Goal: Task Accomplishment & Management: Manage account settings

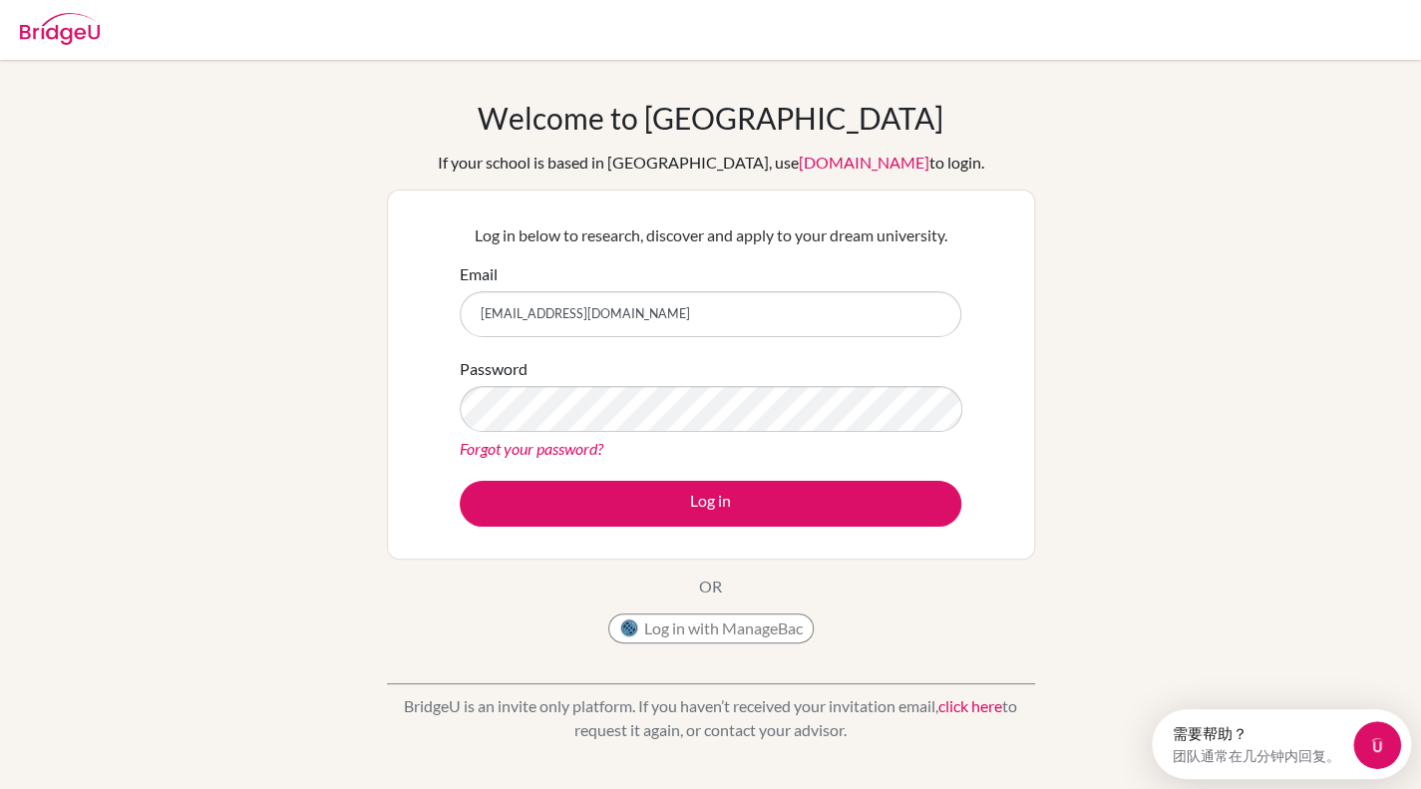
type input "[EMAIL_ADDRESS][DOMAIN_NAME]"
click at [933, 681] on div "BridgeU is an invite only platform. If you haven’t received your invitation ema…" at bounding box center [711, 702] width 648 height 99
click at [790, 443] on div "Forgot your password?" at bounding box center [711, 449] width 502 height 24
click at [552, 444] on link "Forgot your password?" at bounding box center [532, 448] width 144 height 19
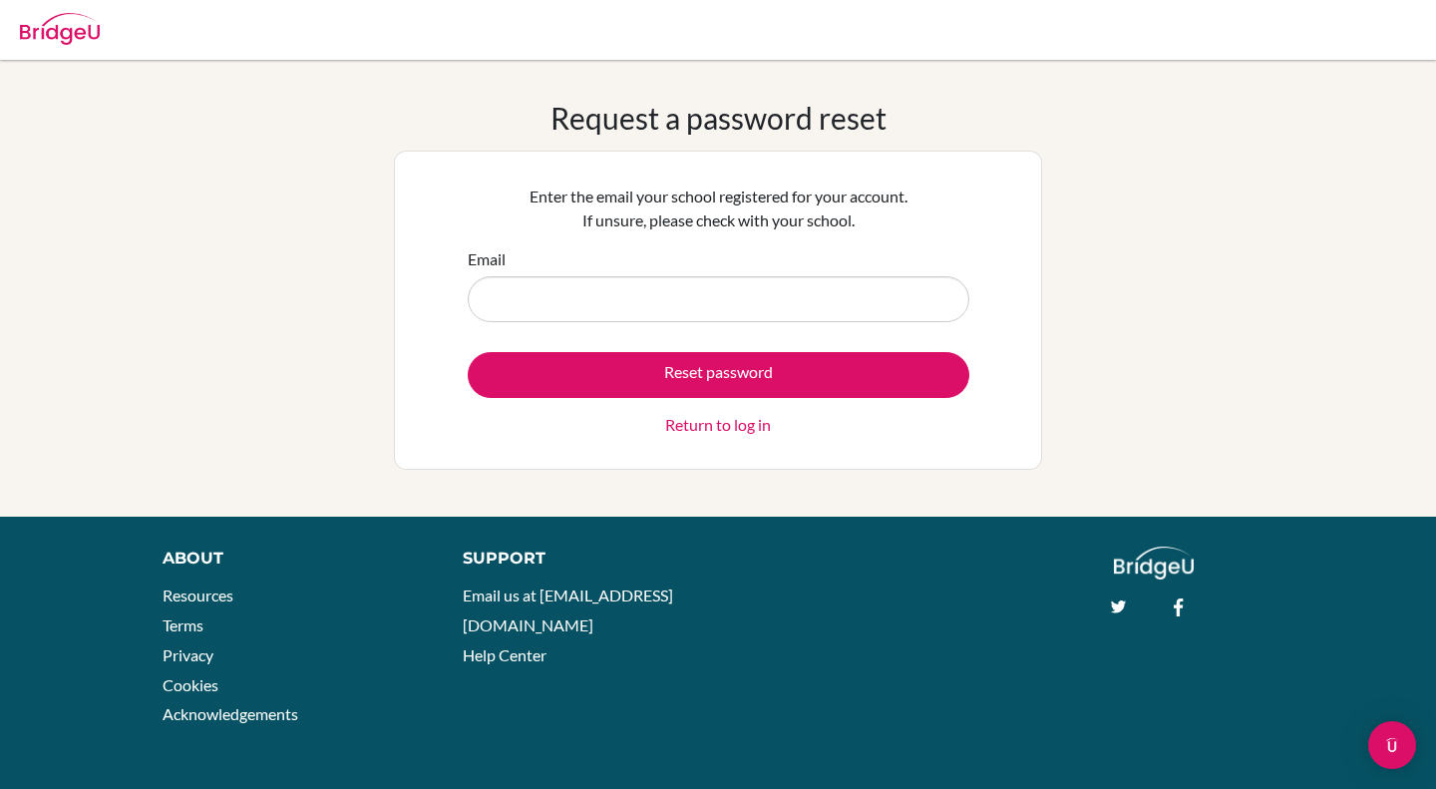
type input "x"
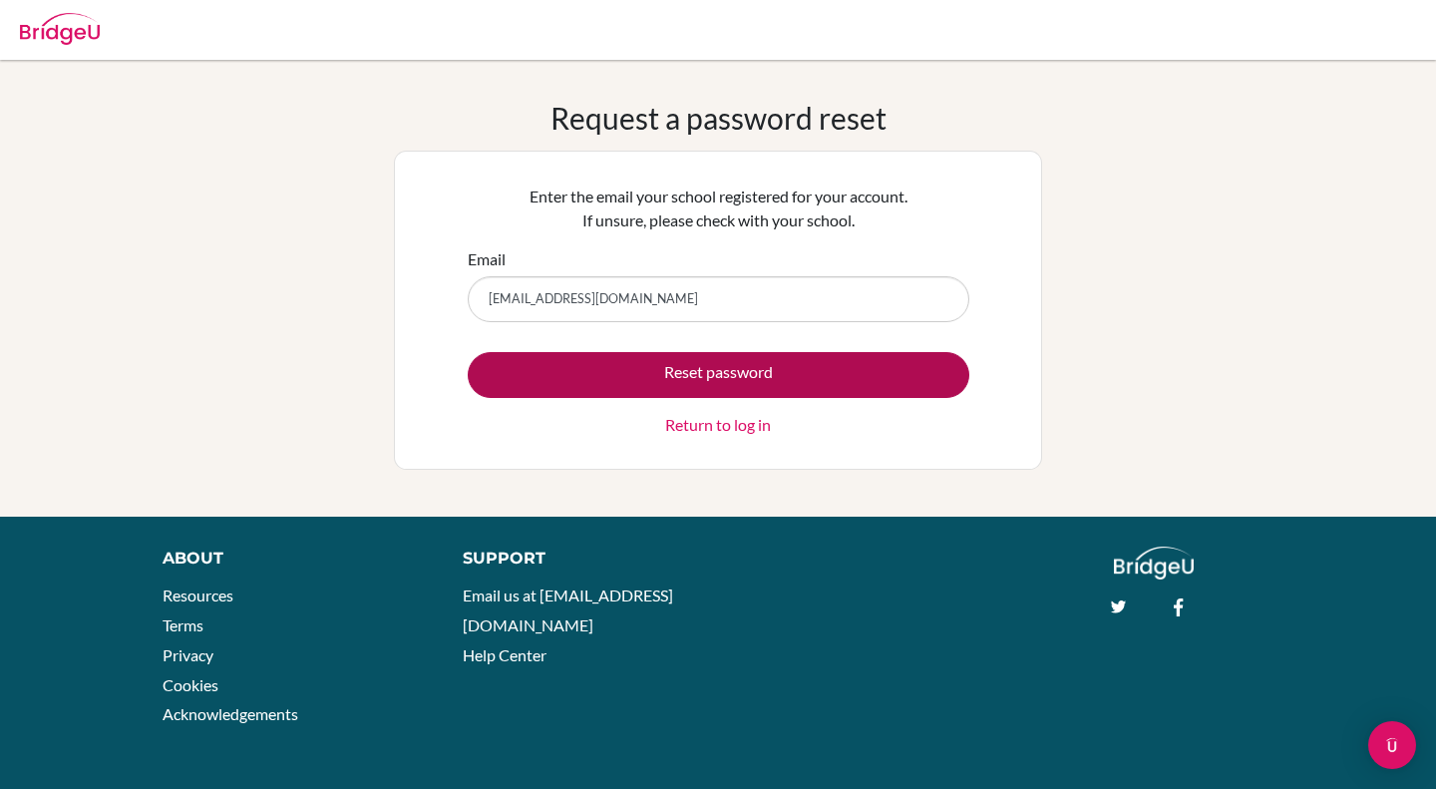
type input "[EMAIL_ADDRESS][DOMAIN_NAME]"
click at [624, 368] on button "Reset password" at bounding box center [719, 375] width 502 height 46
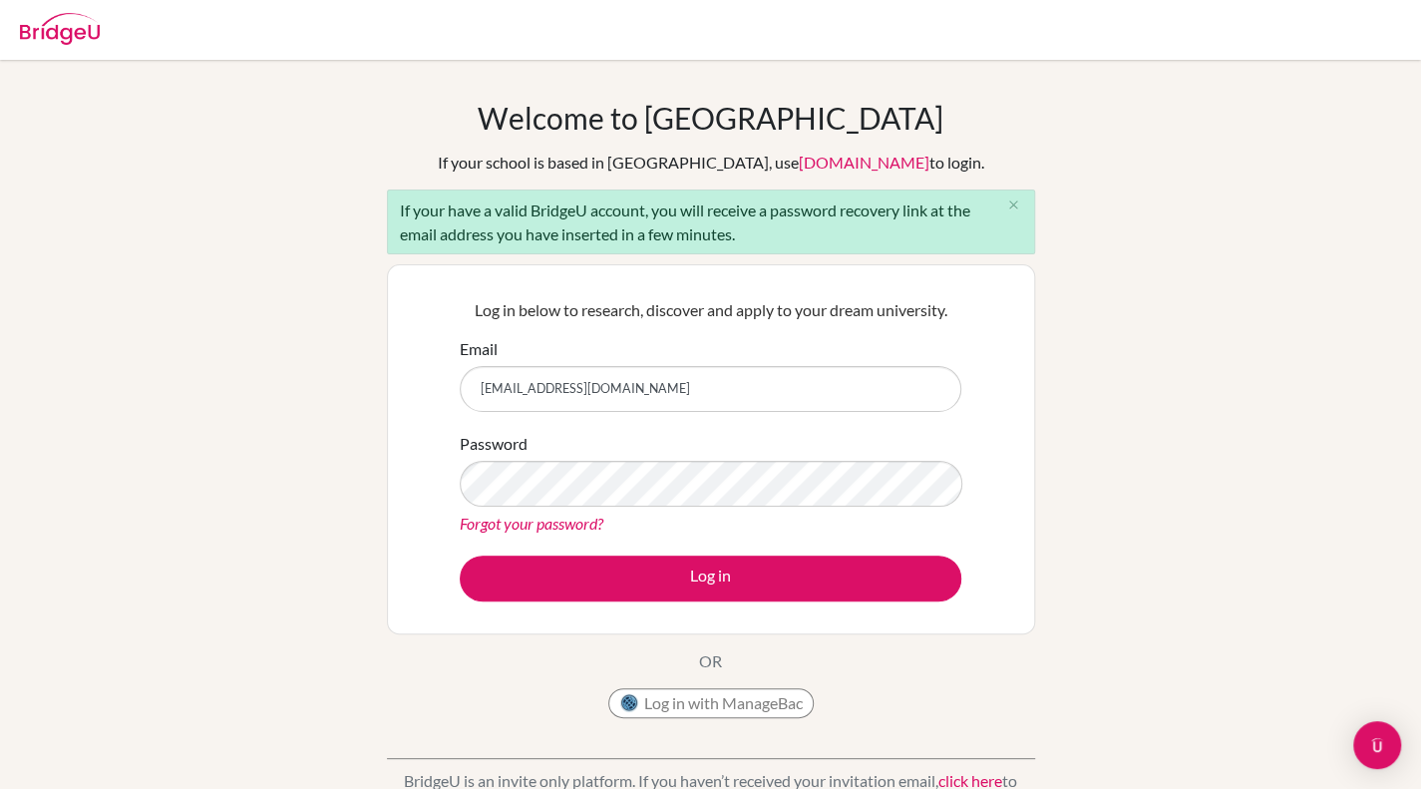
type input "[EMAIL_ADDRESS][DOMAIN_NAME]"
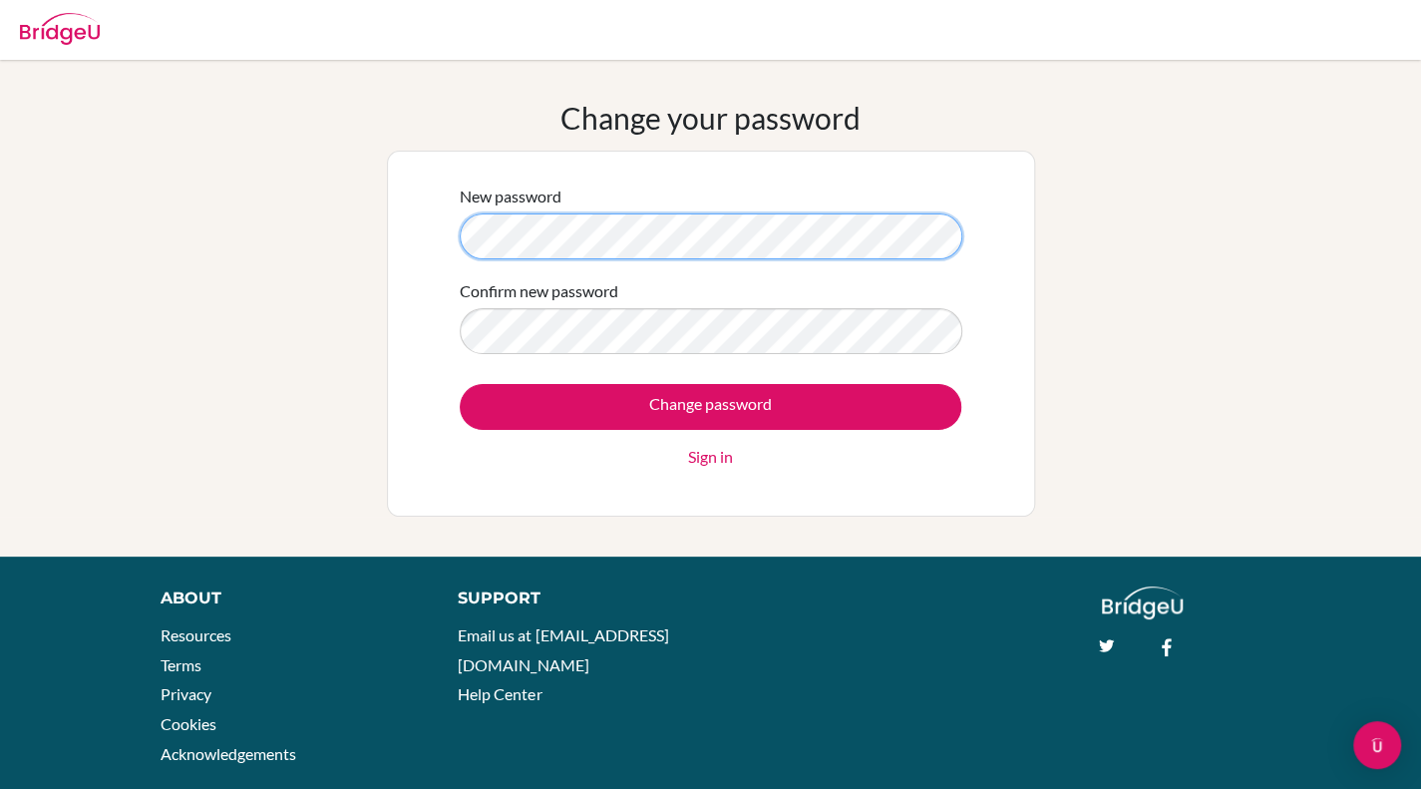
click at [429, 241] on div "New password Confirm new password Change password Sign in" at bounding box center [711, 334] width 648 height 366
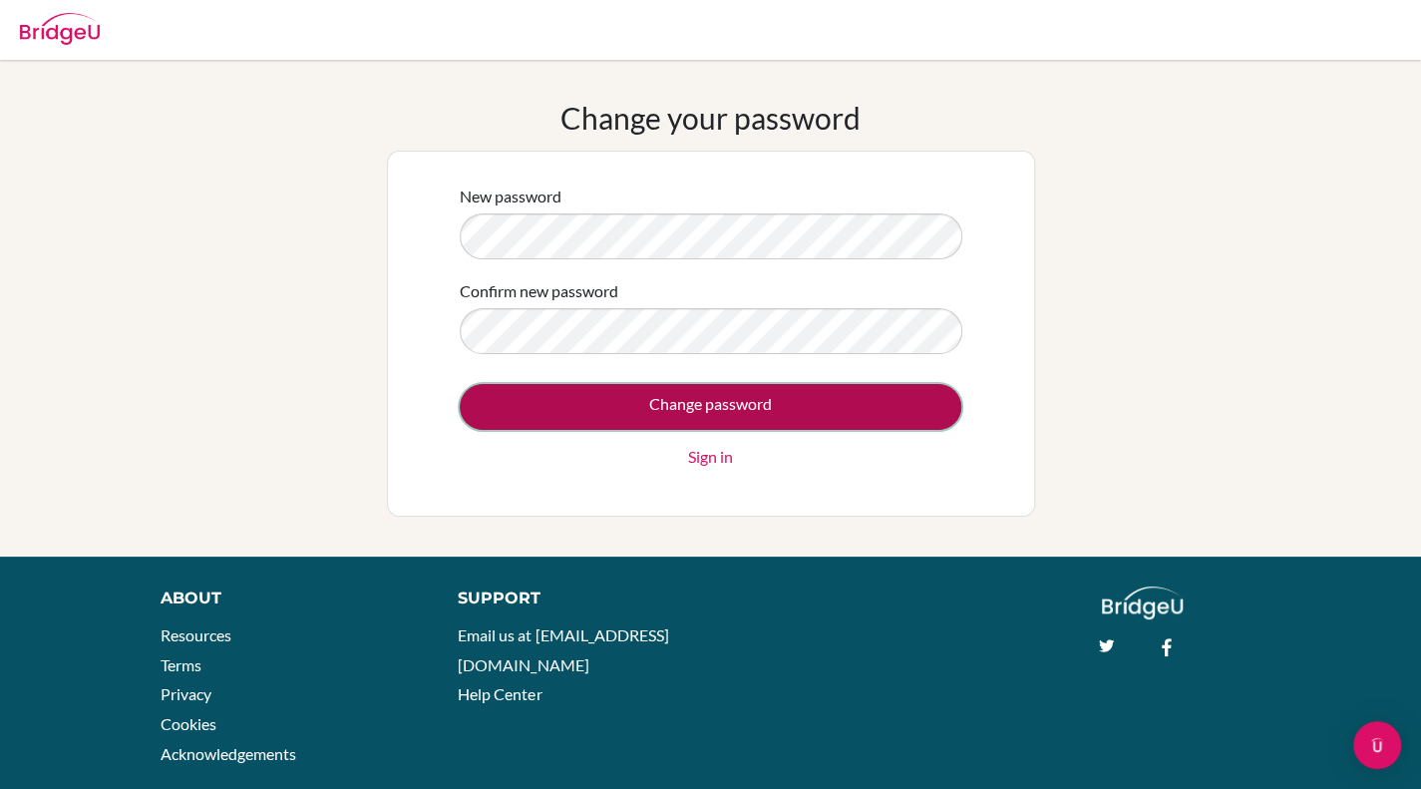
click at [501, 402] on input "Change password" at bounding box center [711, 407] width 502 height 46
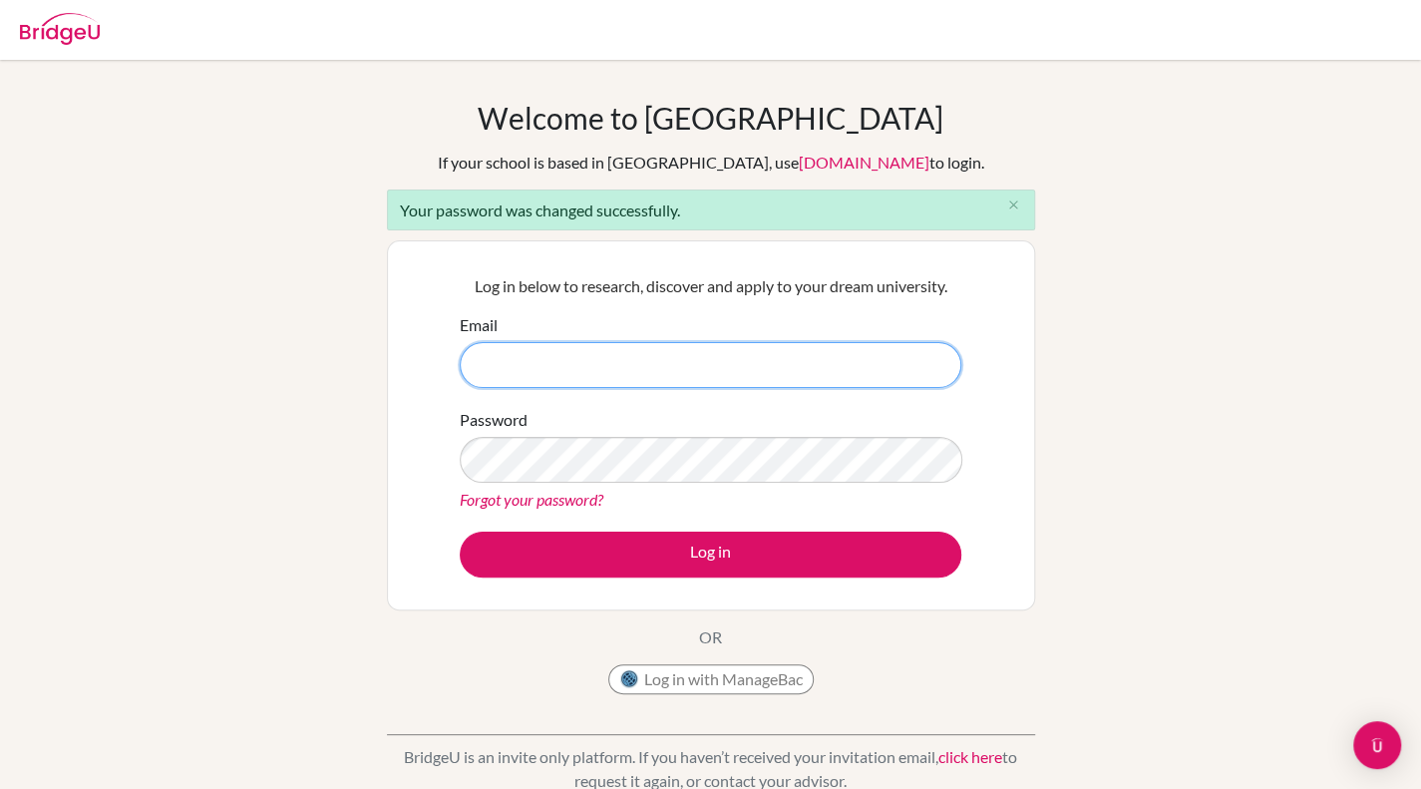
click at [807, 358] on input "Email" at bounding box center [711, 365] width 502 height 46
type input "[EMAIL_ADDRESS][DOMAIN_NAME]"
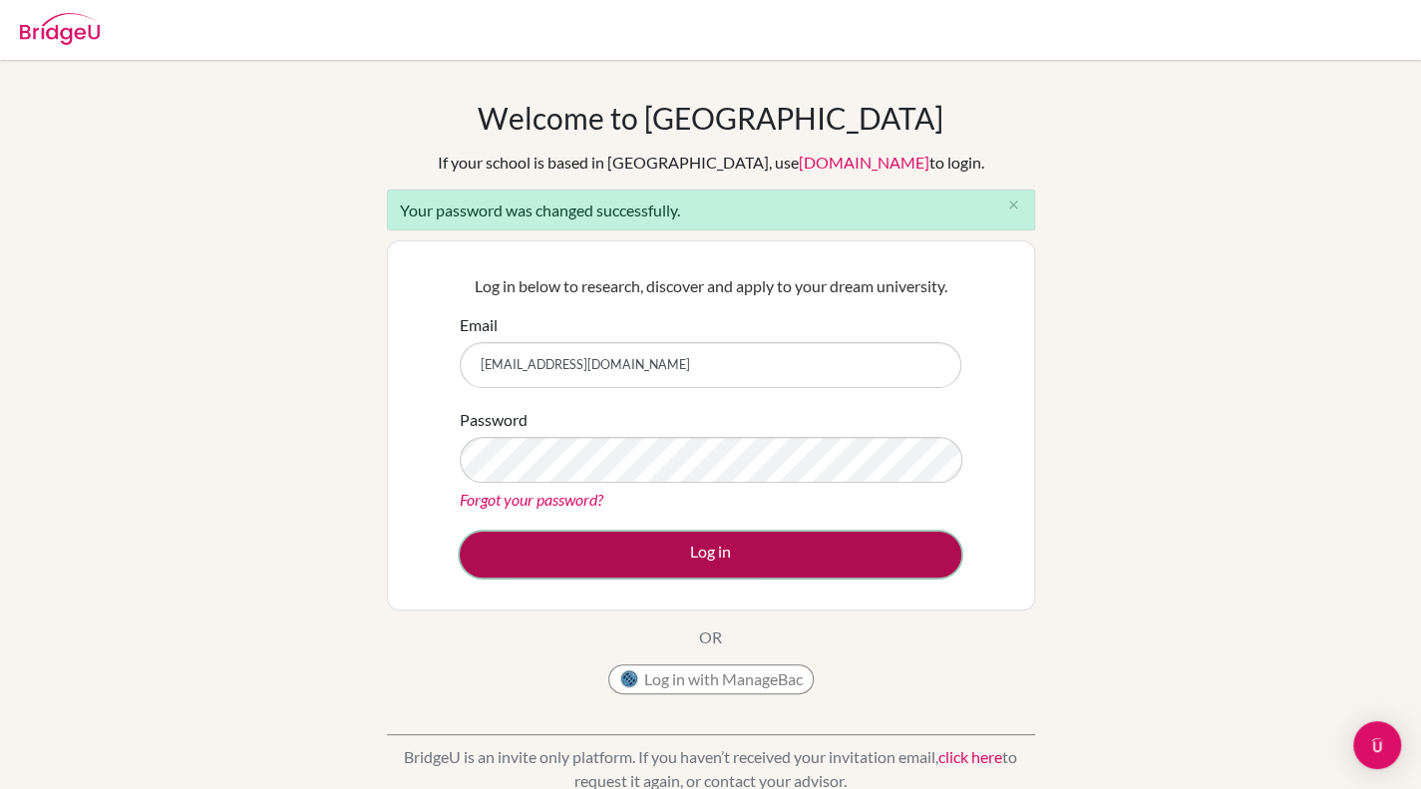
click at [644, 549] on button "Log in" at bounding box center [711, 555] width 502 height 46
